Goal: Information Seeking & Learning: Learn about a topic

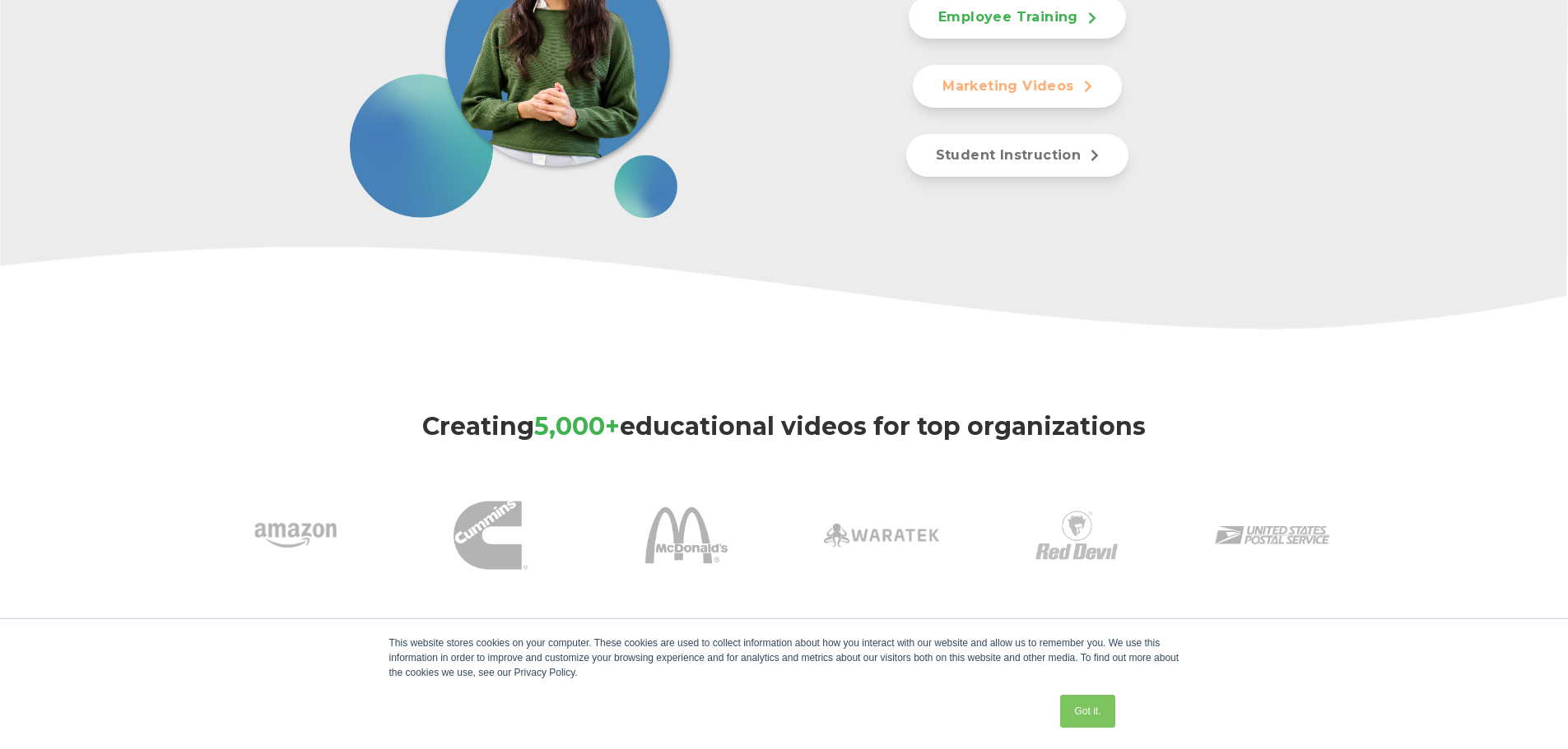
scroll to position [987, 0]
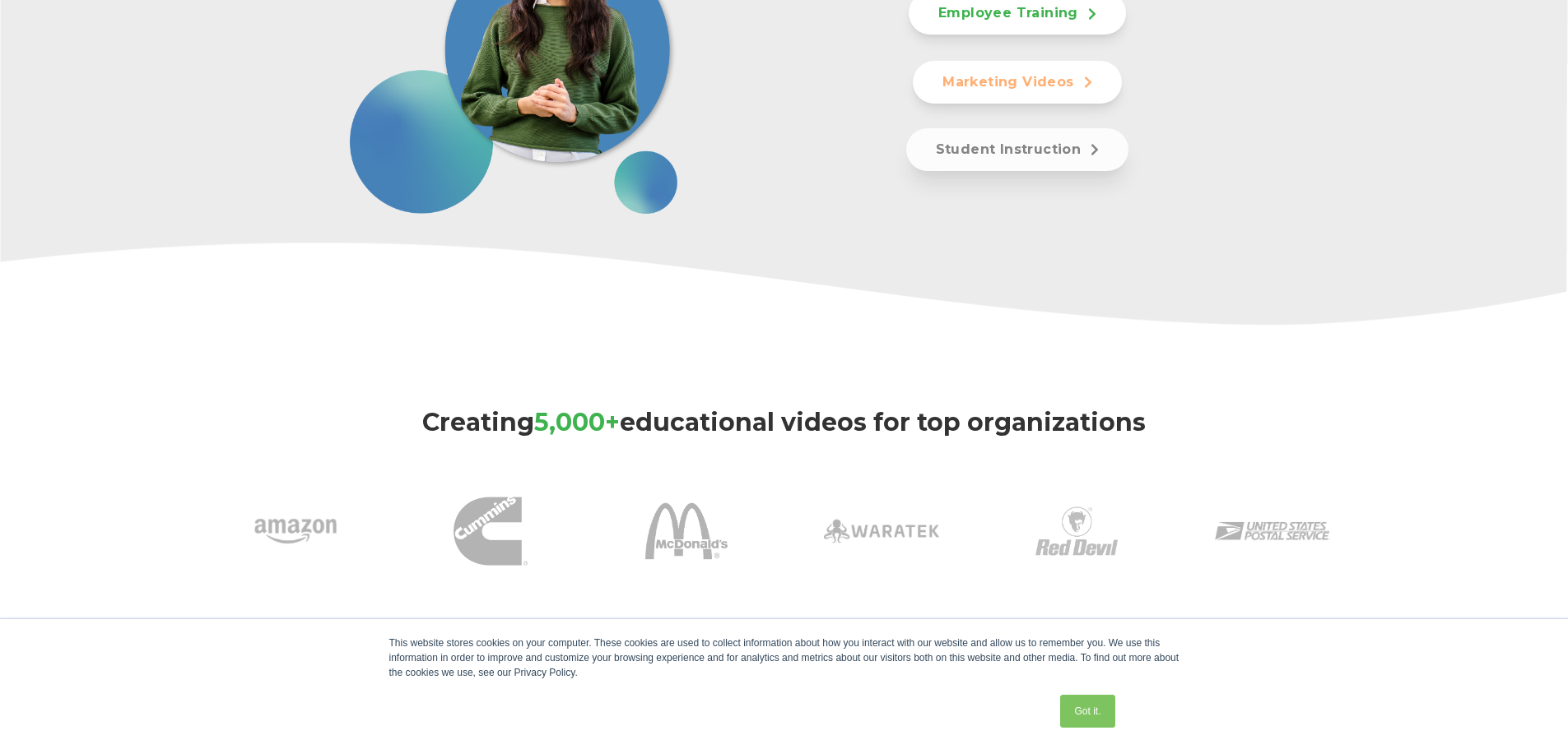
click at [1100, 148] on link "Student Instruction" at bounding box center [1017, 150] width 223 height 43
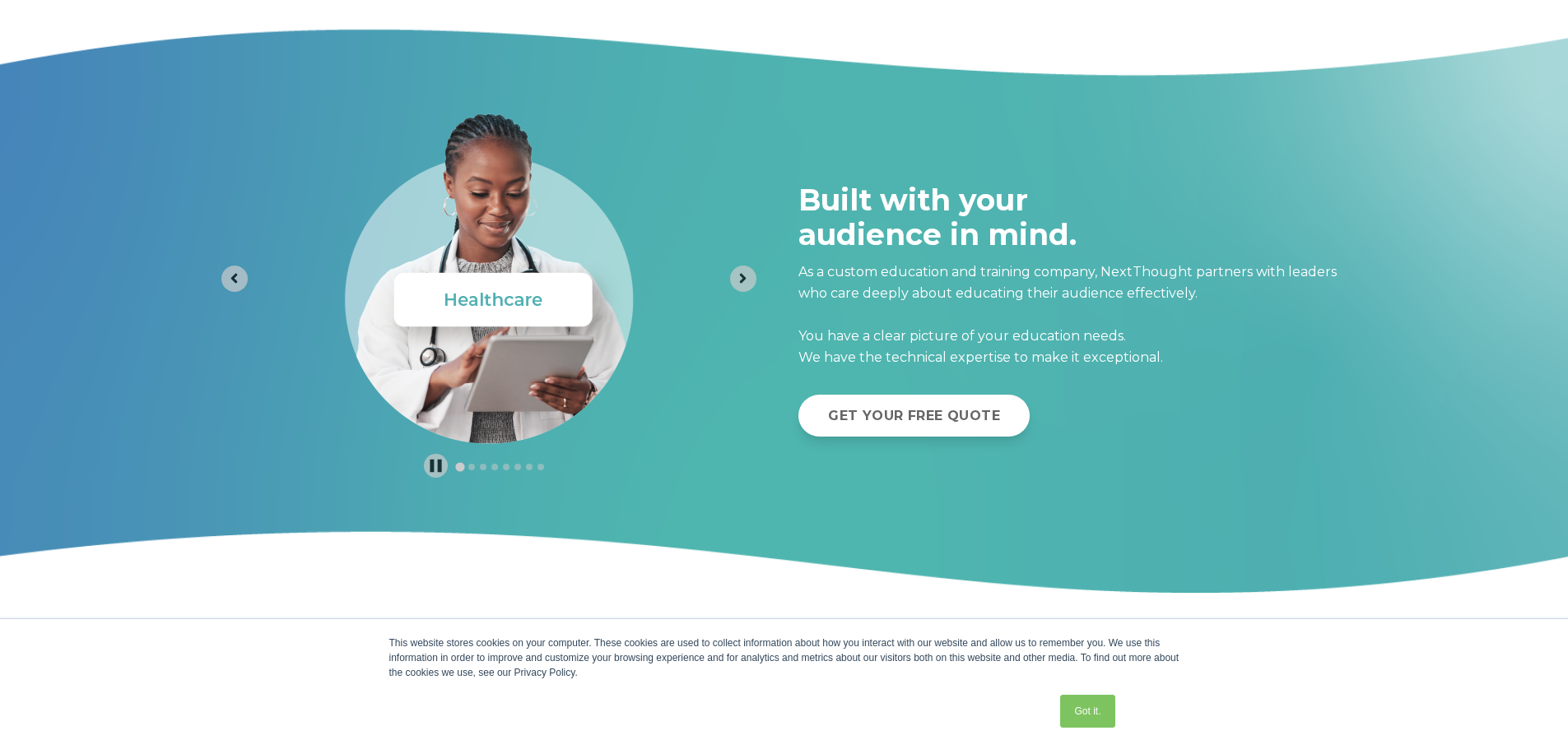
scroll to position [8860, 0]
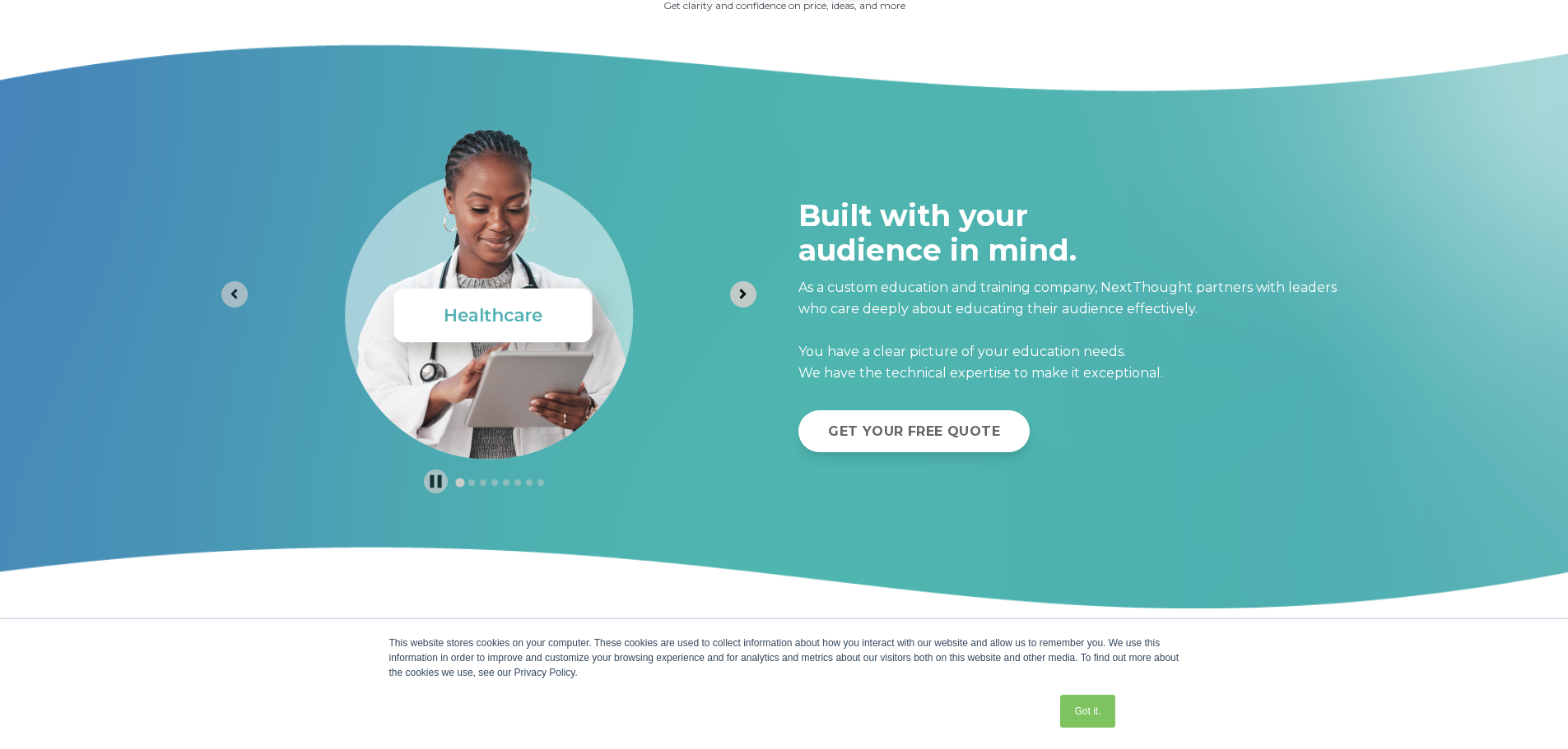
click at [741, 295] on icon "Next slide" at bounding box center [743, 294] width 15 height 15
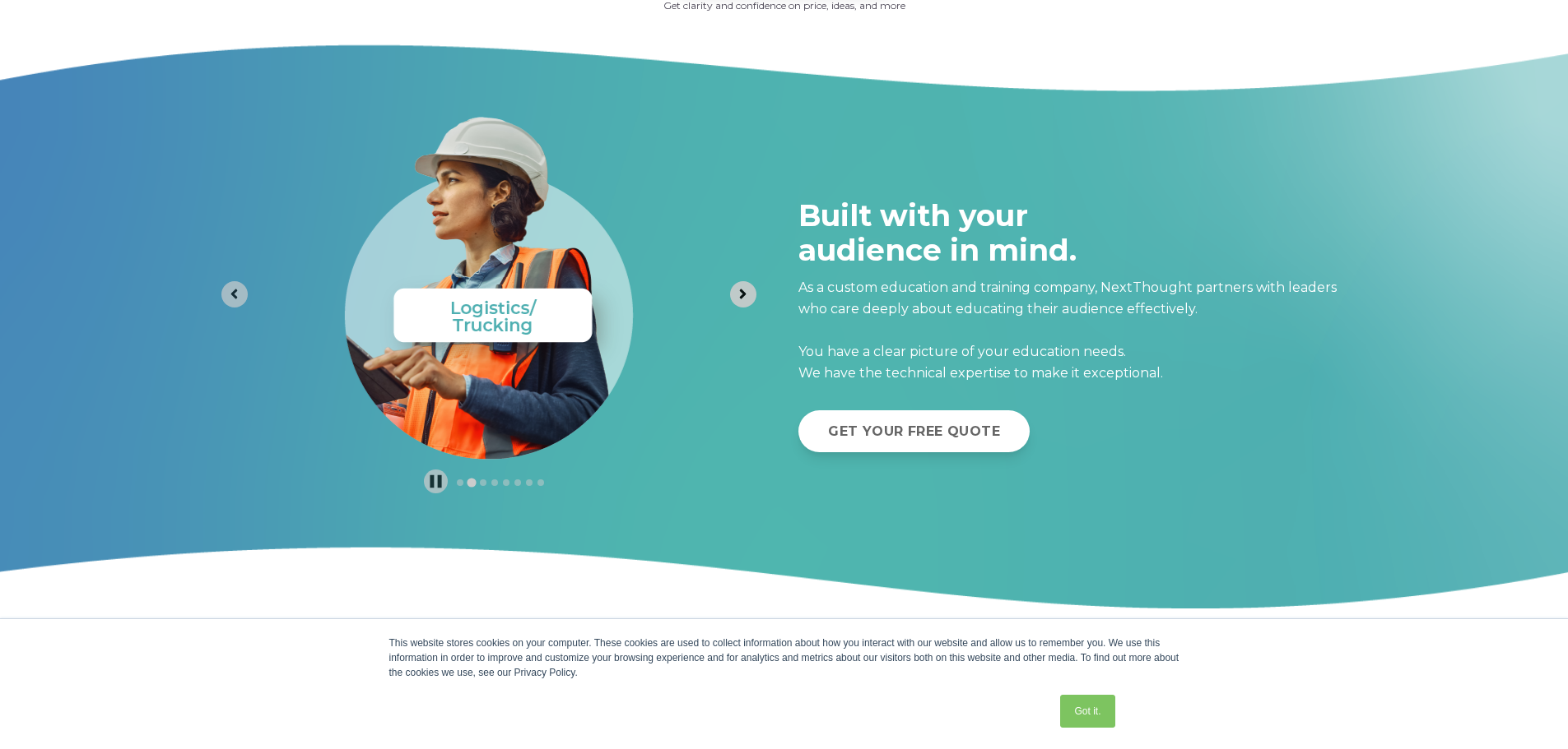
click at [741, 295] on icon "Next slide" at bounding box center [743, 294] width 15 height 15
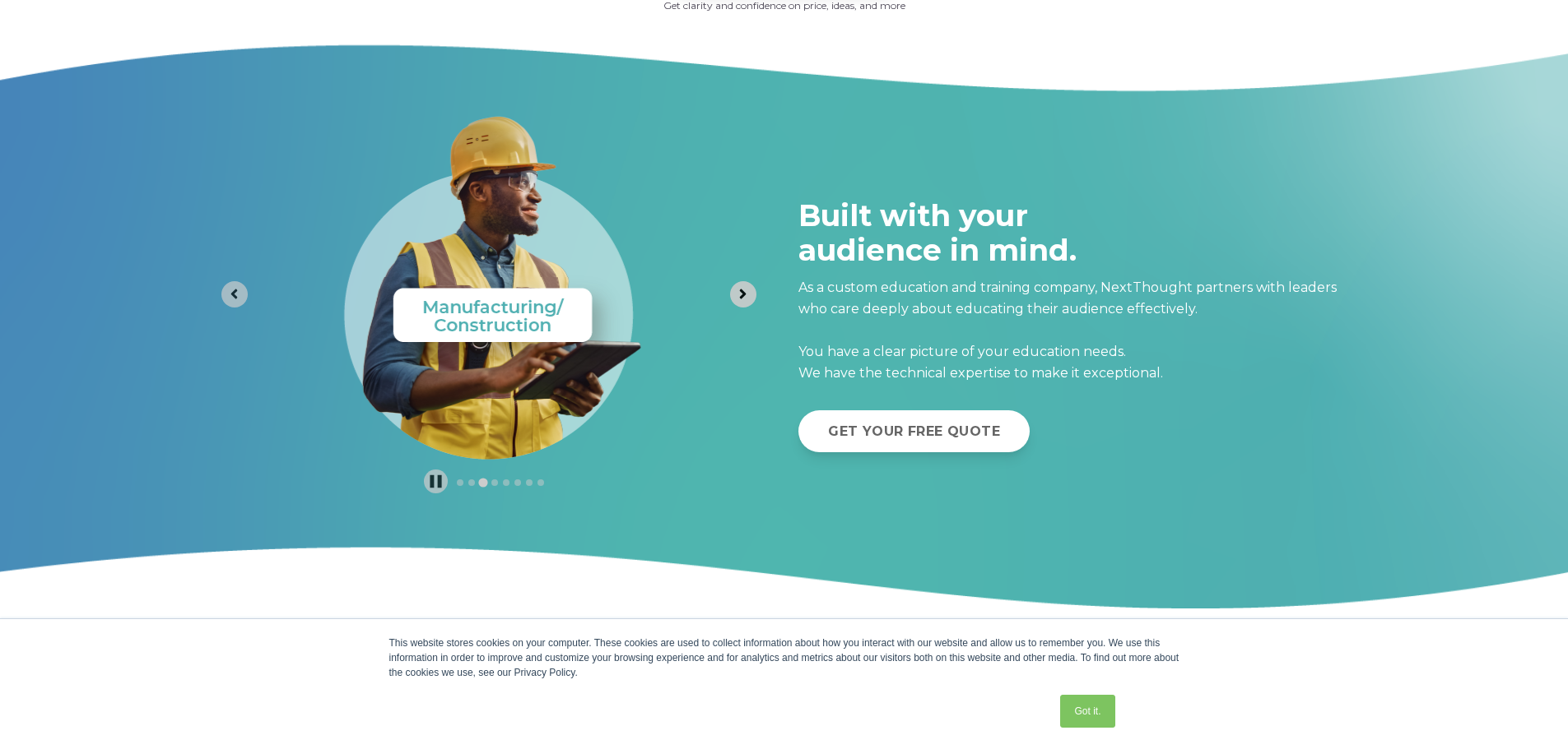
click at [741, 295] on icon "Next slide" at bounding box center [743, 294] width 15 height 15
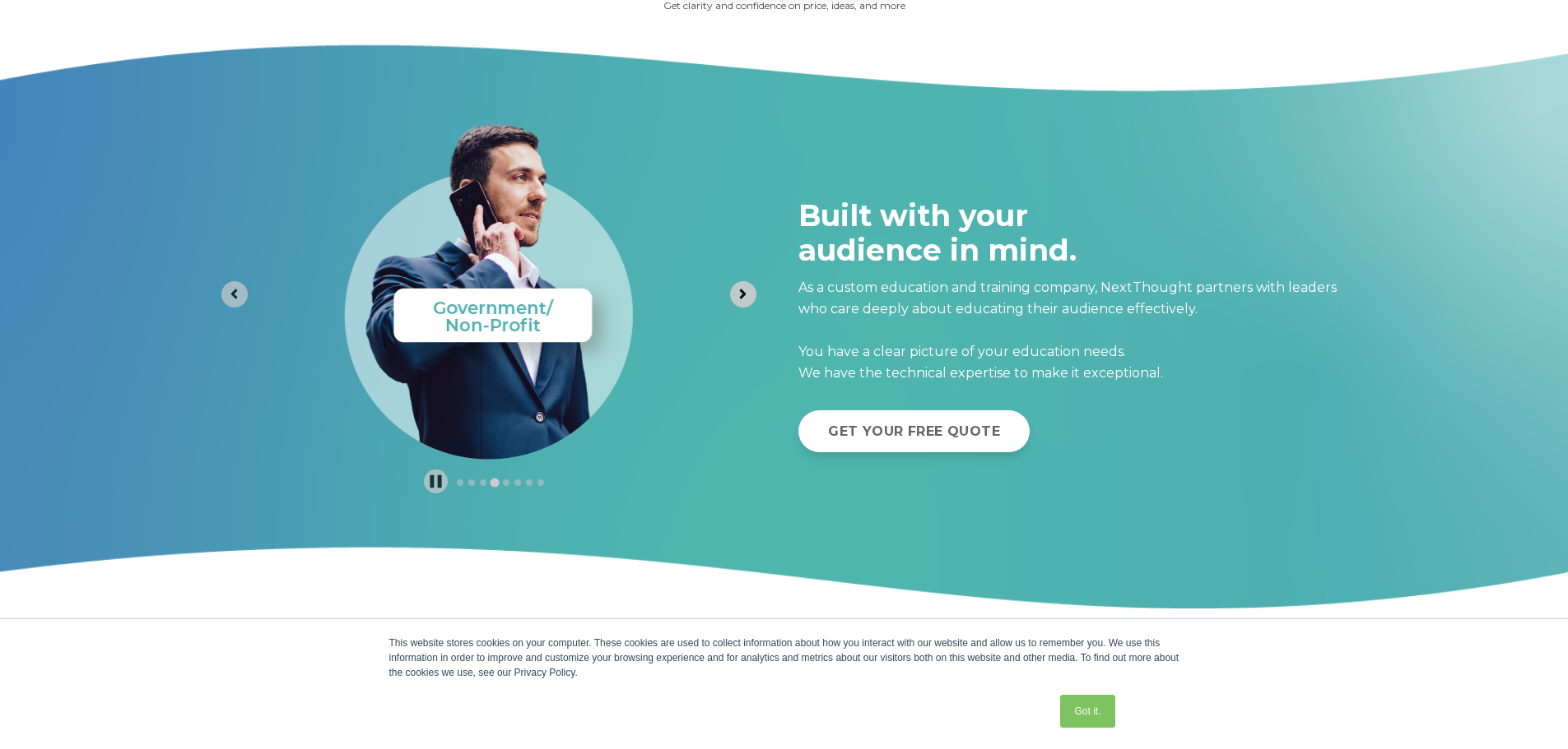
click at [741, 295] on icon "Next slide" at bounding box center [743, 294] width 15 height 15
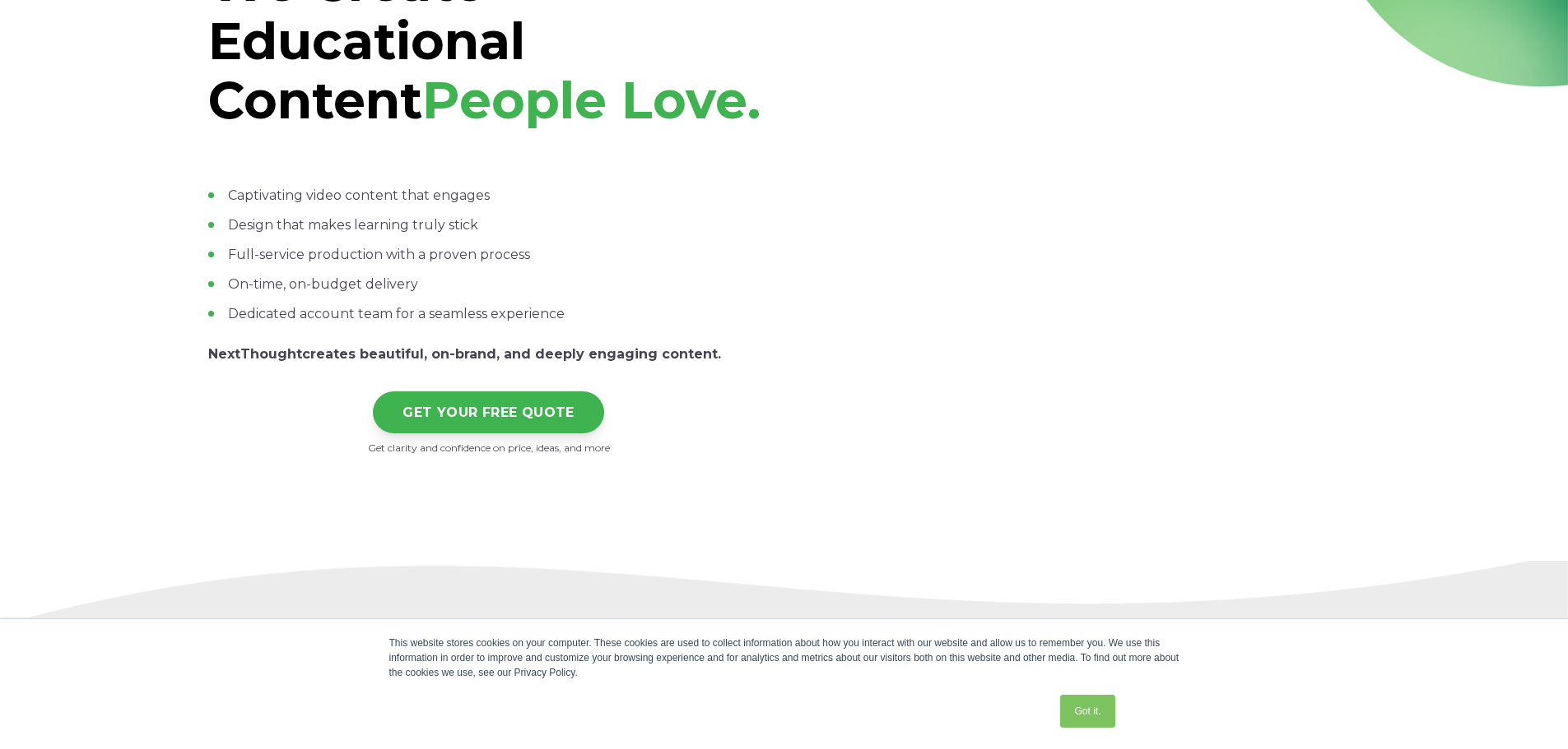
scroll to position [493, 0]
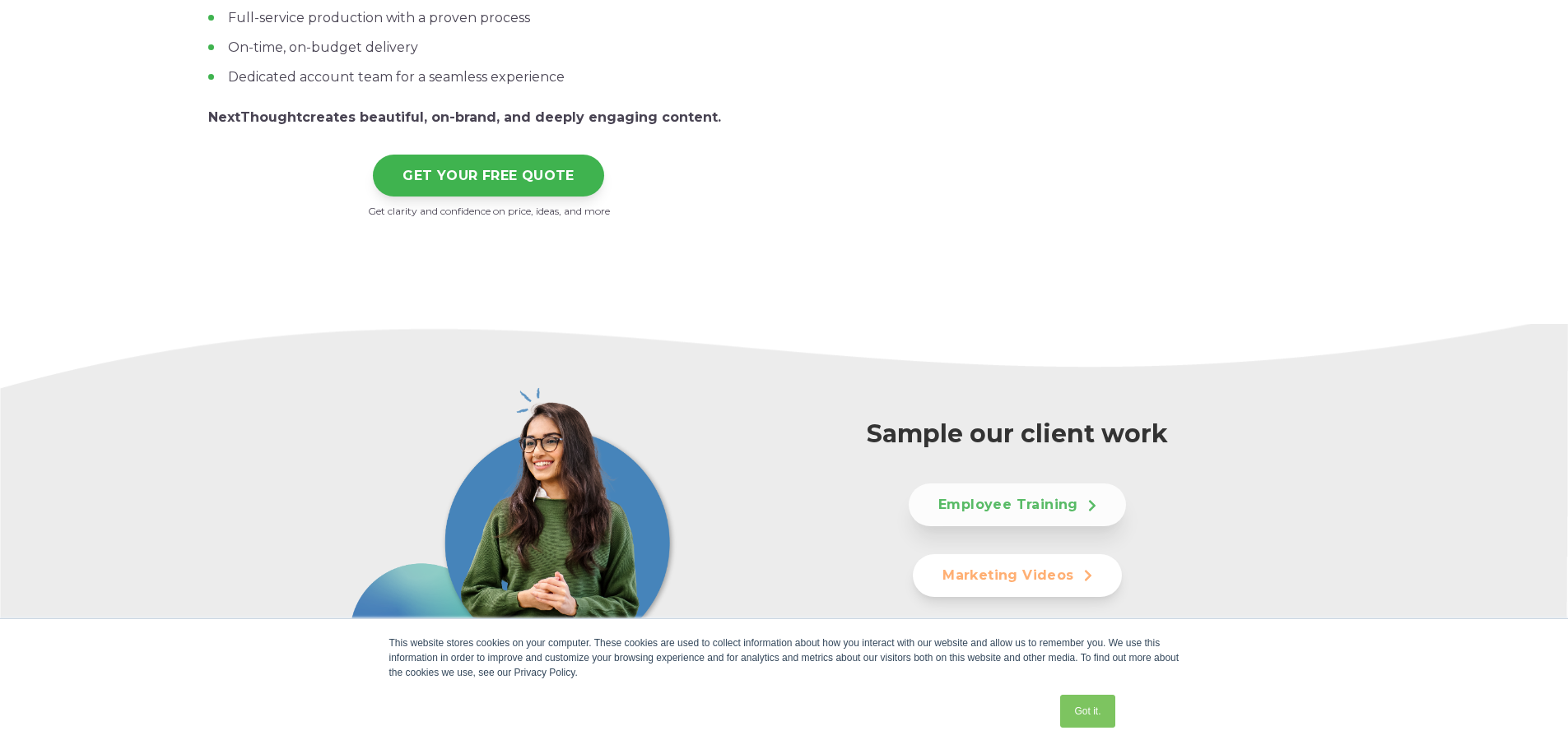
click at [1094, 506] on icon at bounding box center [1092, 506] width 7 height 12
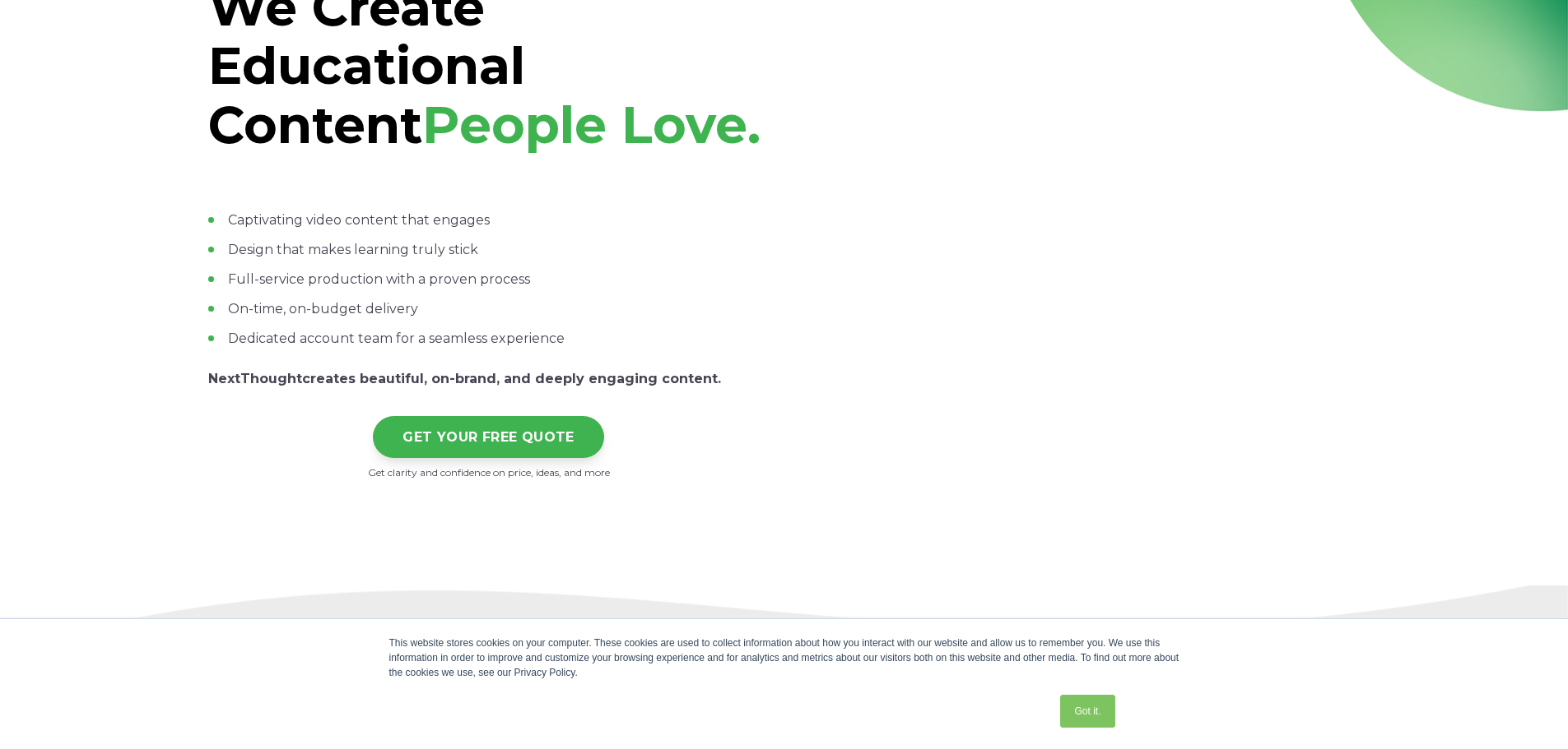
scroll to position [0, 0]
